Goal: Task Accomplishment & Management: Complete application form

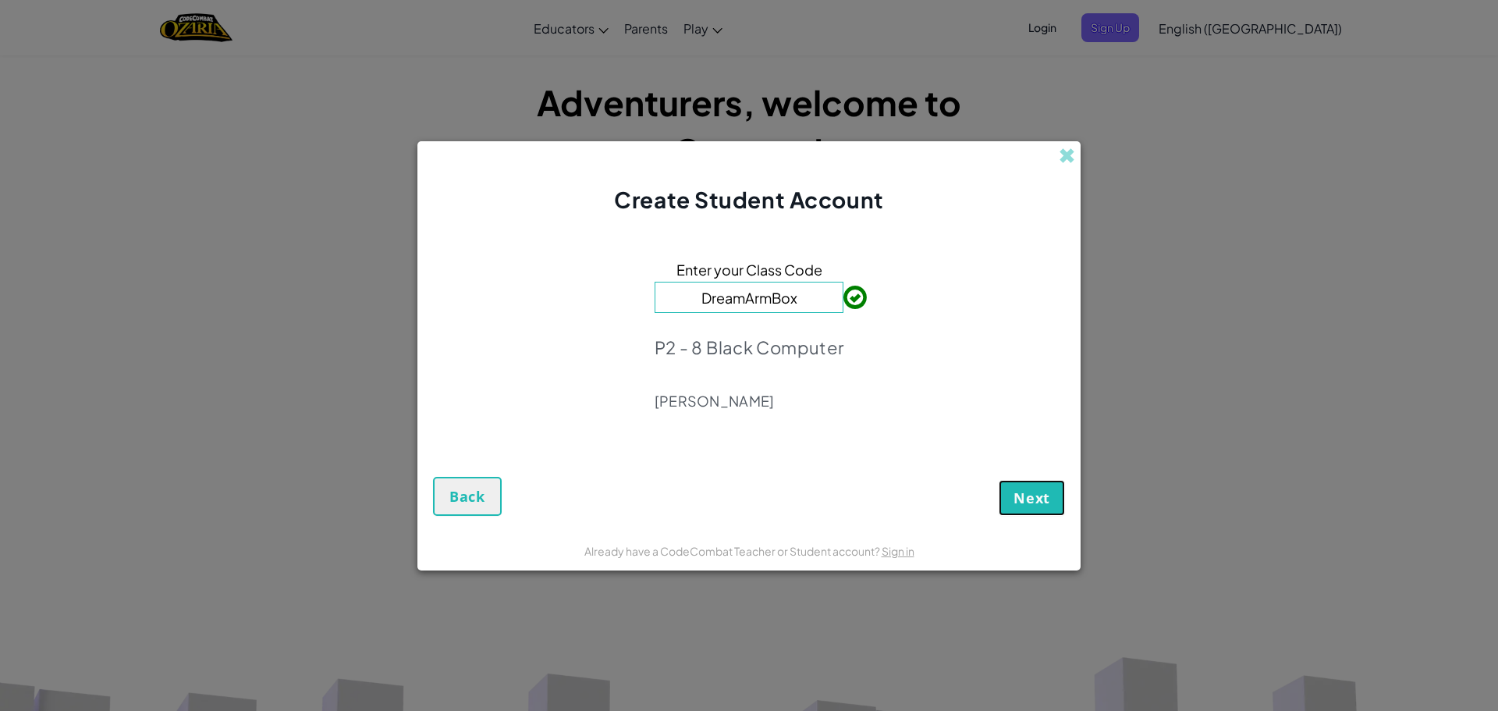
click at [1037, 505] on span "Next" at bounding box center [1031, 497] width 37 height 19
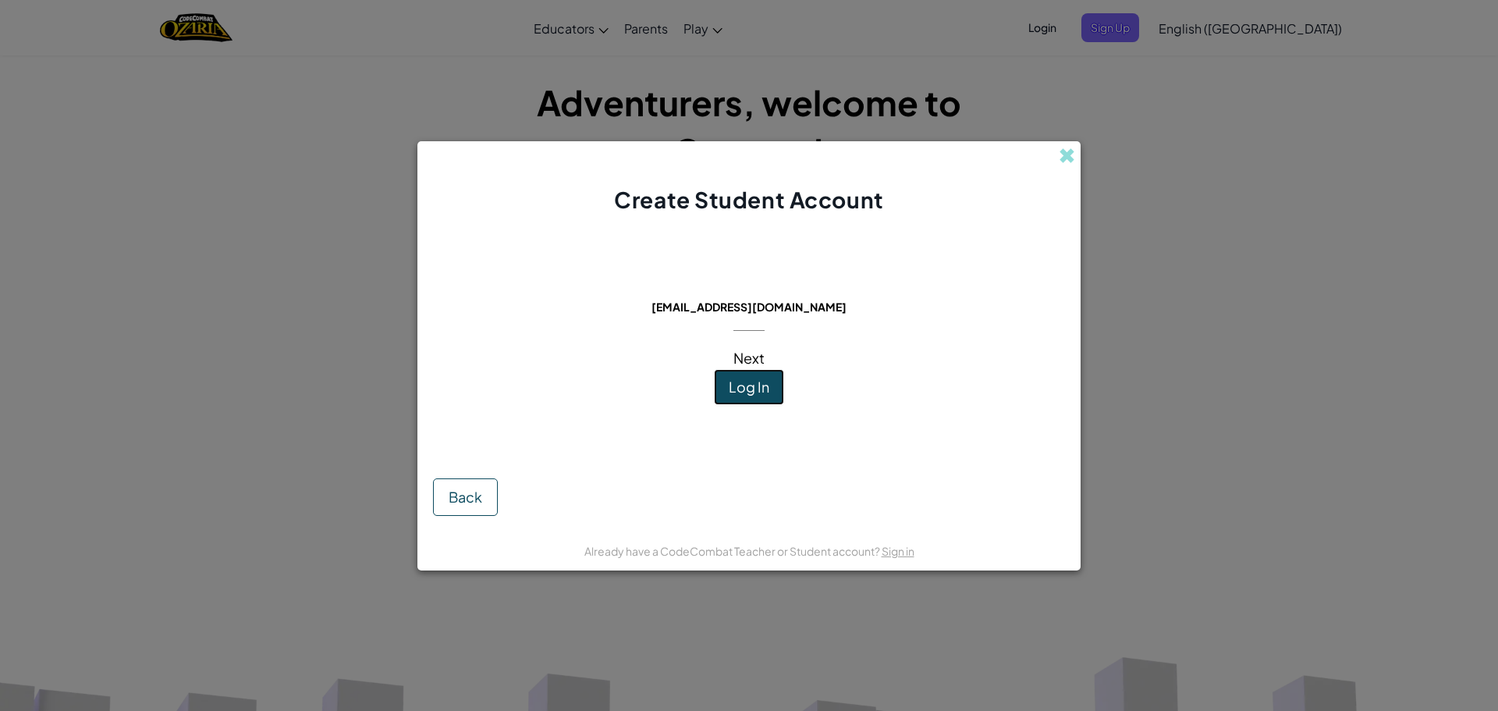
click at [744, 399] on button "Log In" at bounding box center [749, 387] width 70 height 36
